Goal: Information Seeking & Learning: Learn about a topic

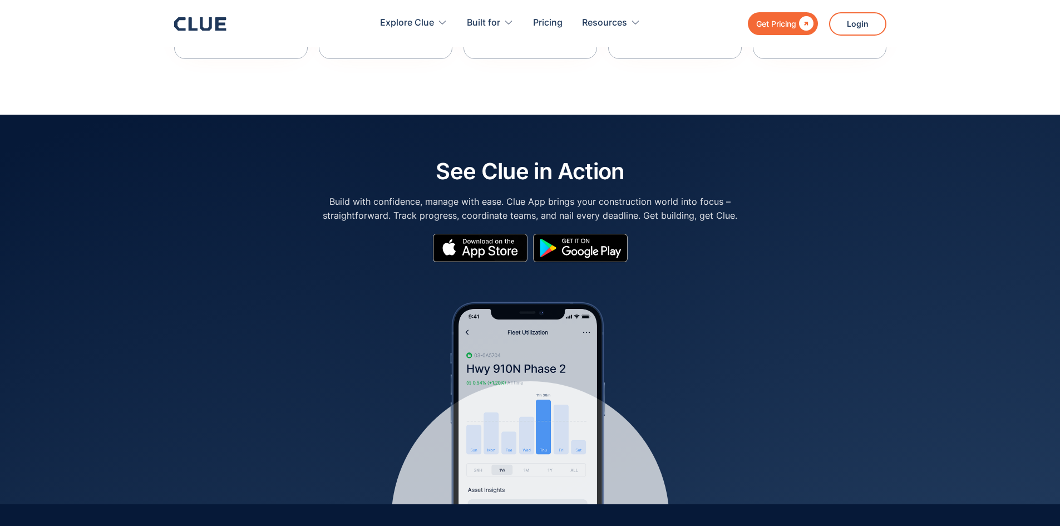
scroll to position [5018, 0]
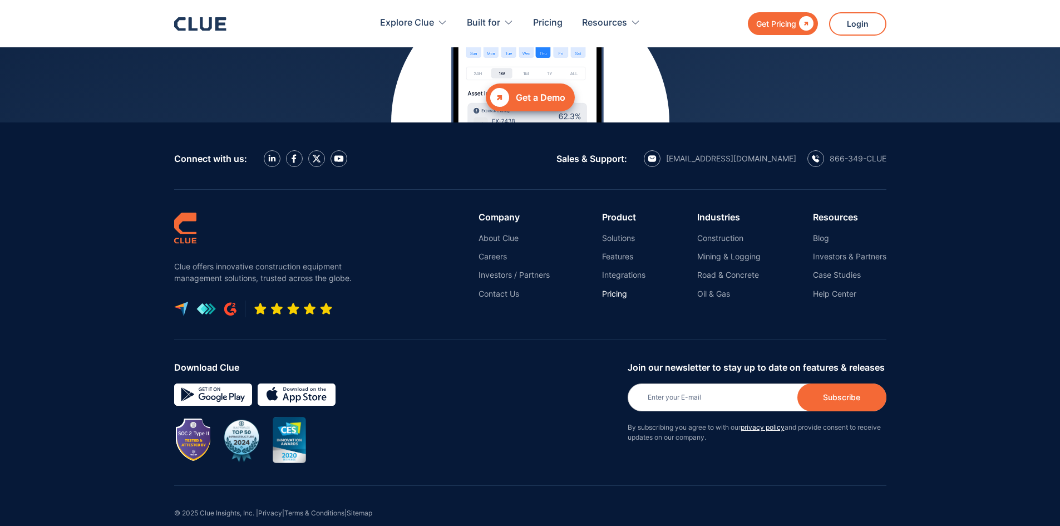
click at [619, 289] on link "Pricing" at bounding box center [623, 294] width 43 height 10
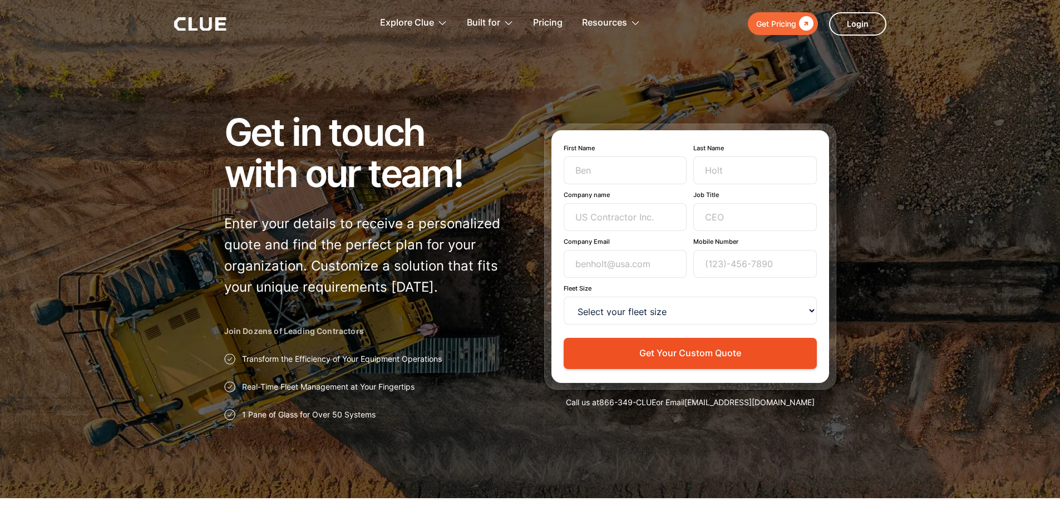
click at [780, 26] on div "Get Pricing" at bounding box center [776, 24] width 40 height 14
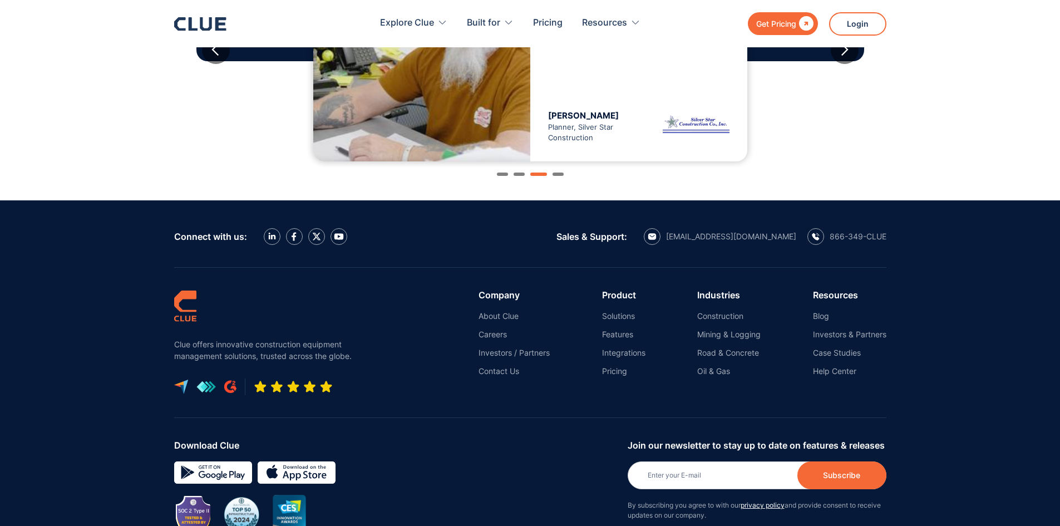
scroll to position [1296, 0]
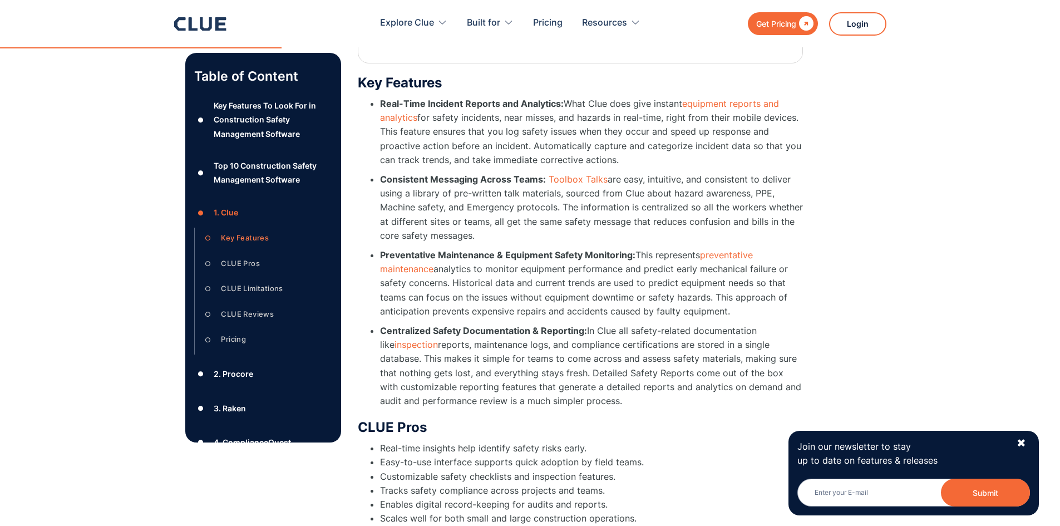
scroll to position [2411, 0]
